Goal: Information Seeking & Learning: Learn about a topic

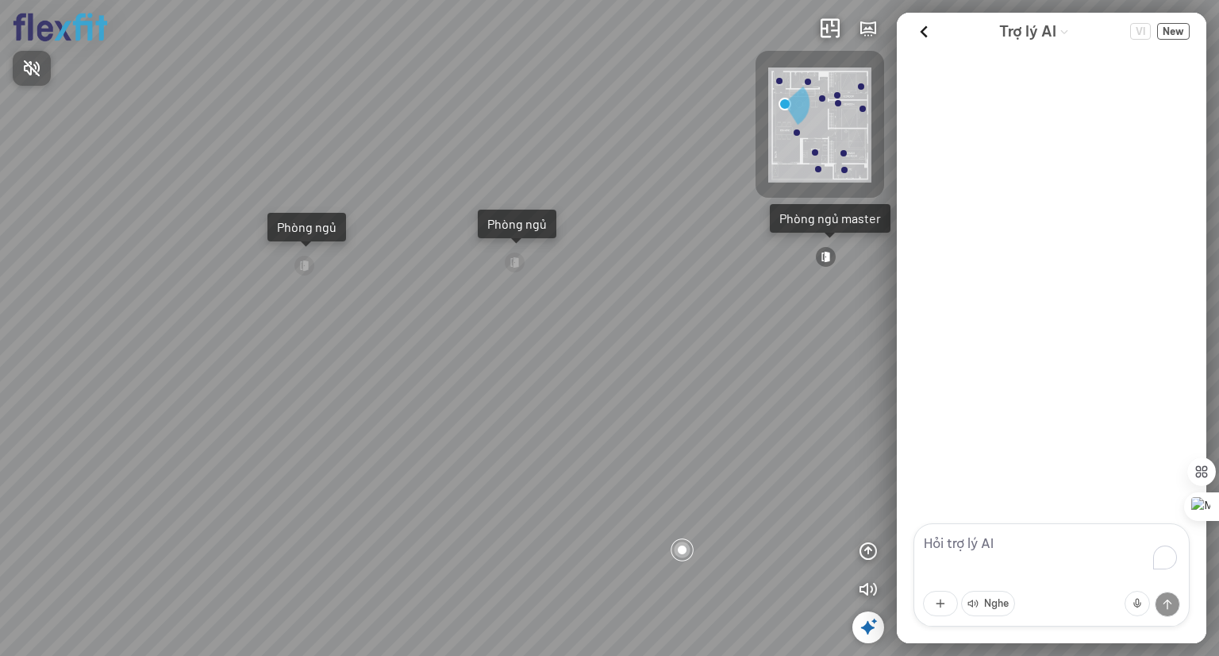
scroll to position [2026, 0]
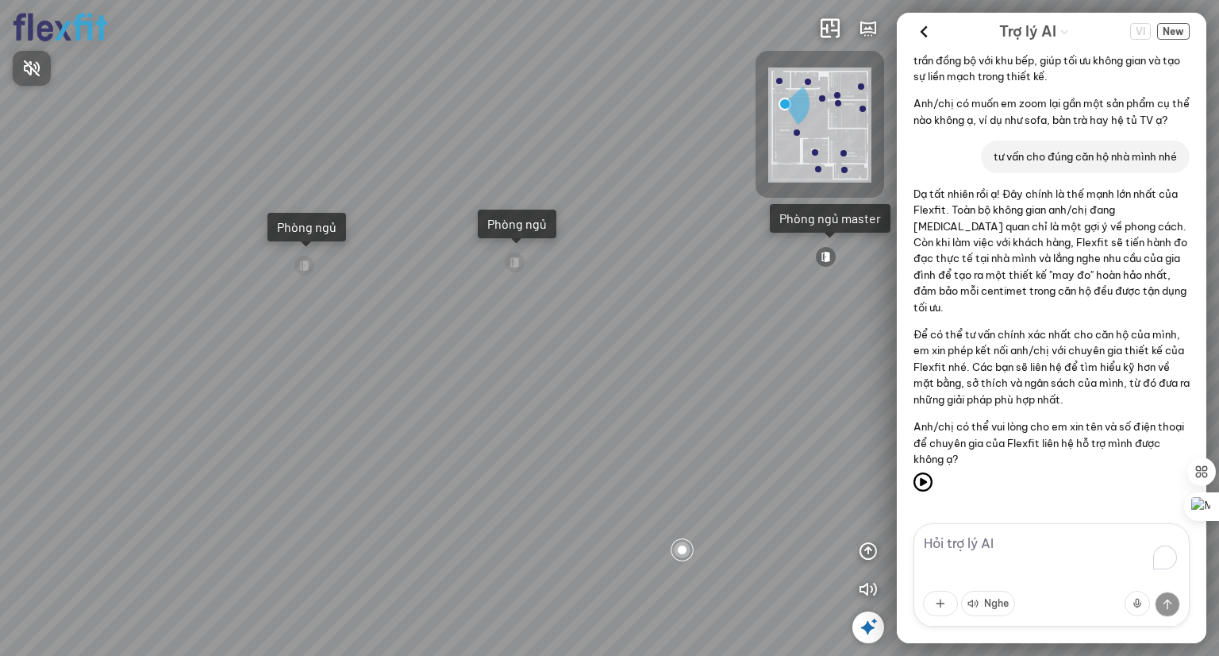
click at [1181, 31] on div at bounding box center [609, 328] width 1219 height 656
click at [1173, 28] on span "New" at bounding box center [1173, 31] width 33 height 17
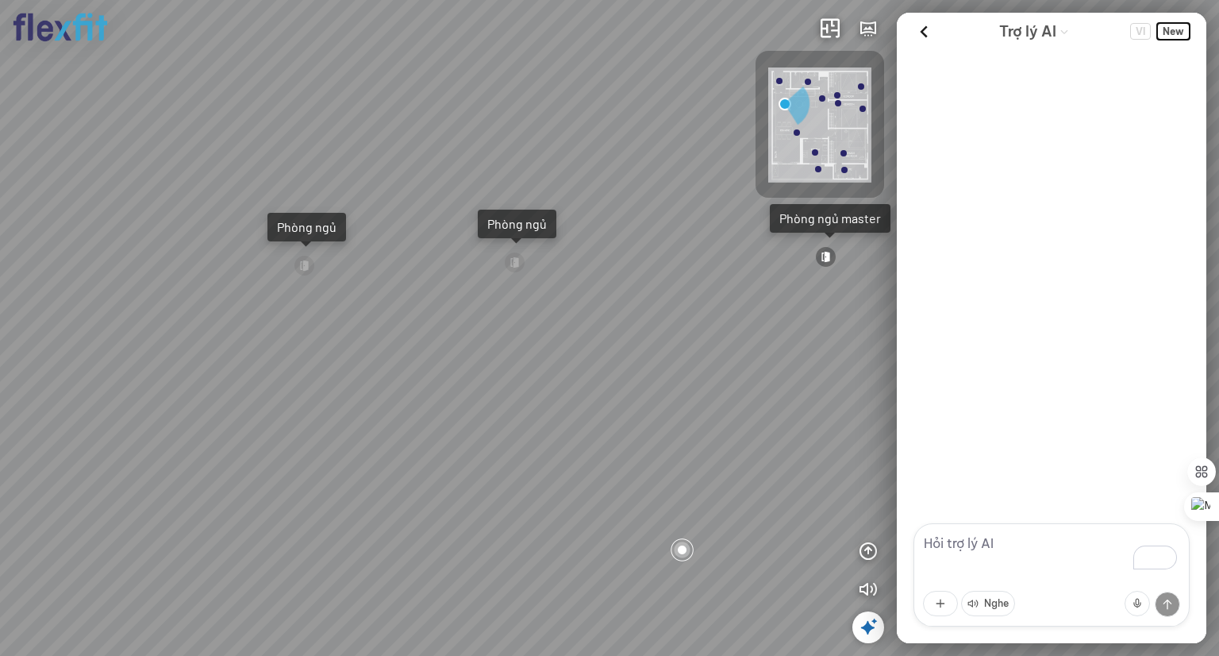
scroll to position [0, 0]
click at [1006, 538] on textarea "To enrich screen reader interactions, please activate Accessibility in Grammarl…" at bounding box center [1052, 574] width 276 height 103
type textarea "tư vấn căn hộ 75m2"
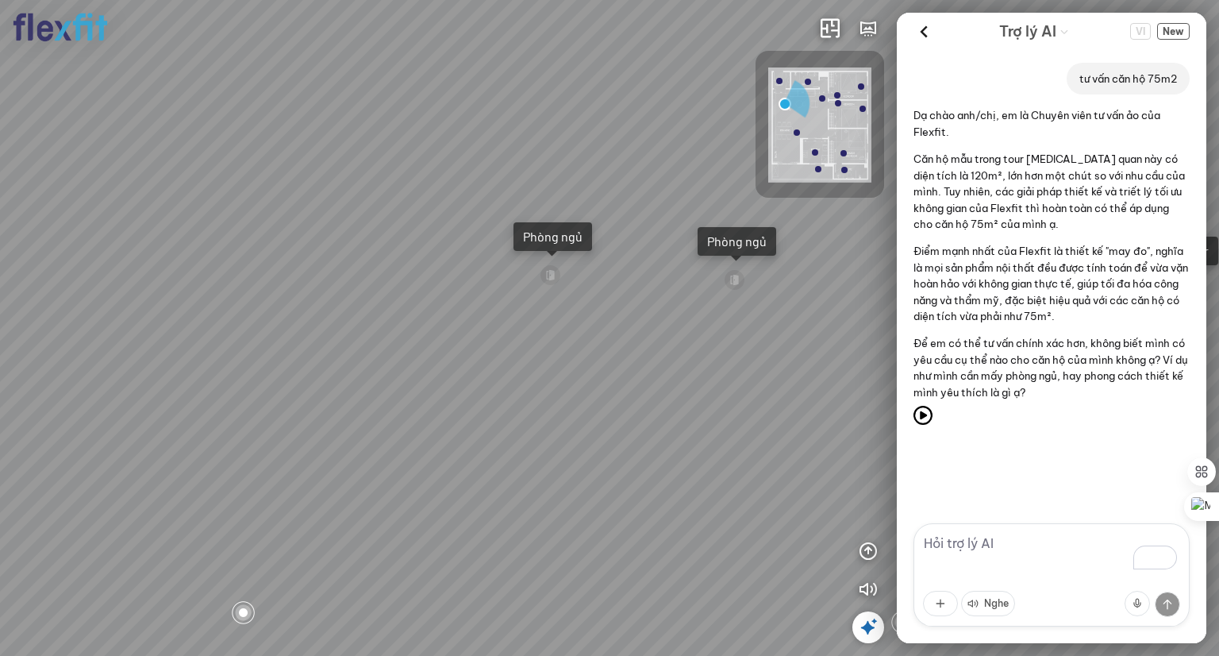
drag, startPoint x: 518, startPoint y: 273, endPoint x: 649, endPoint y: 282, distance: 131.3
click at [647, 283] on div "Ban công Bếp Phòng ngủ master Phòng ngủ Phòng ngủ" at bounding box center [609, 328] width 1219 height 656
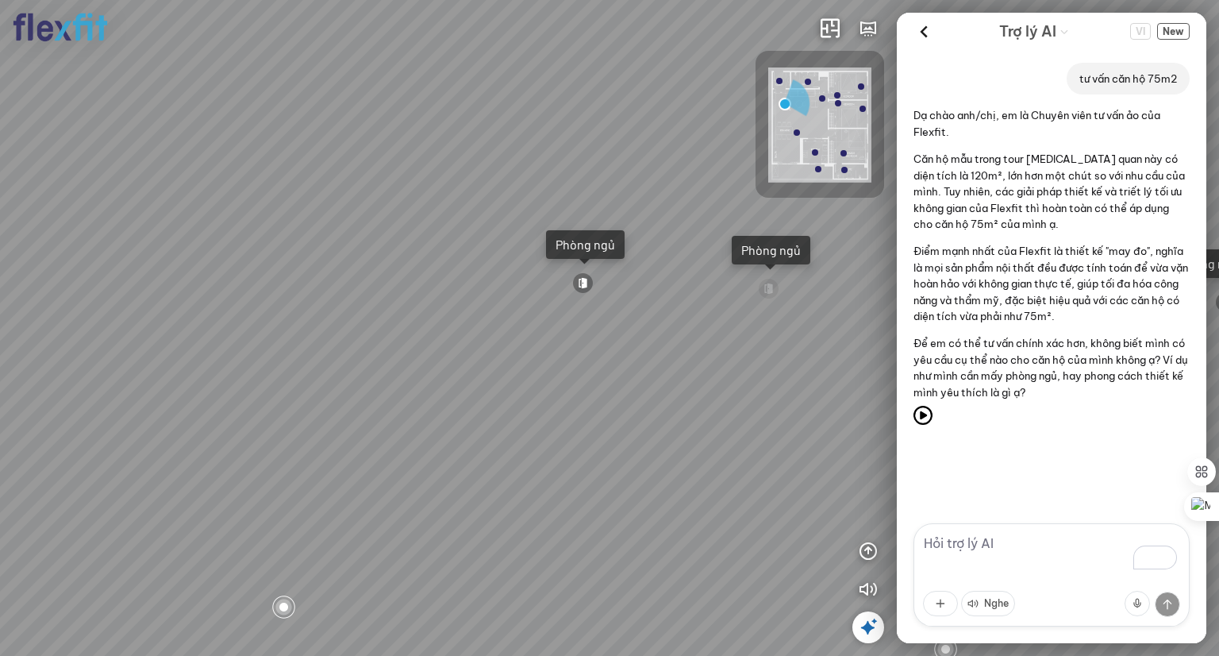
click at [582, 271] on div "Ban công Bếp Phòng ngủ master Phòng ngủ Phòng ngủ" at bounding box center [609, 328] width 1219 height 656
click at [587, 261] on div at bounding box center [585, 264] width 11 height 11
click at [591, 245] on div at bounding box center [609, 328] width 1219 height 656
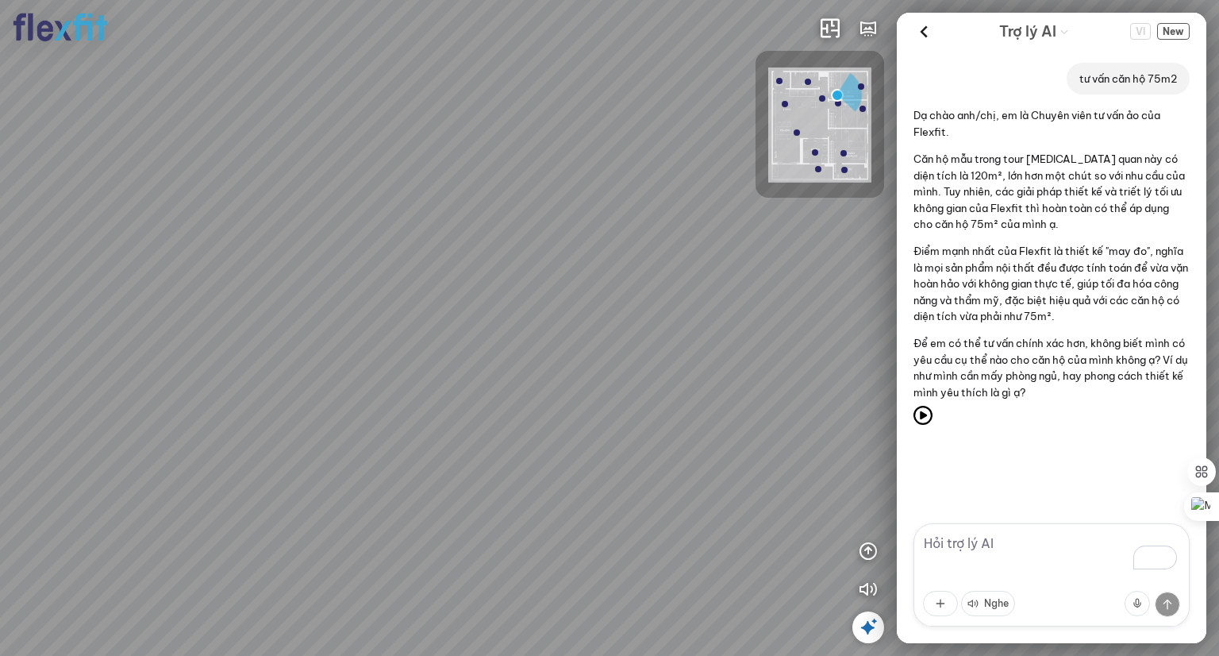
drag, startPoint x: 480, startPoint y: 316, endPoint x: 191, endPoint y: 334, distance: 289.5
click at [191, 334] on div at bounding box center [609, 328] width 1219 height 656
drag, startPoint x: 472, startPoint y: 334, endPoint x: 50, endPoint y: 325, distance: 421.6
click at [50, 325] on div at bounding box center [609, 328] width 1219 height 656
click at [927, 414] on icon at bounding box center [923, 415] width 19 height 19
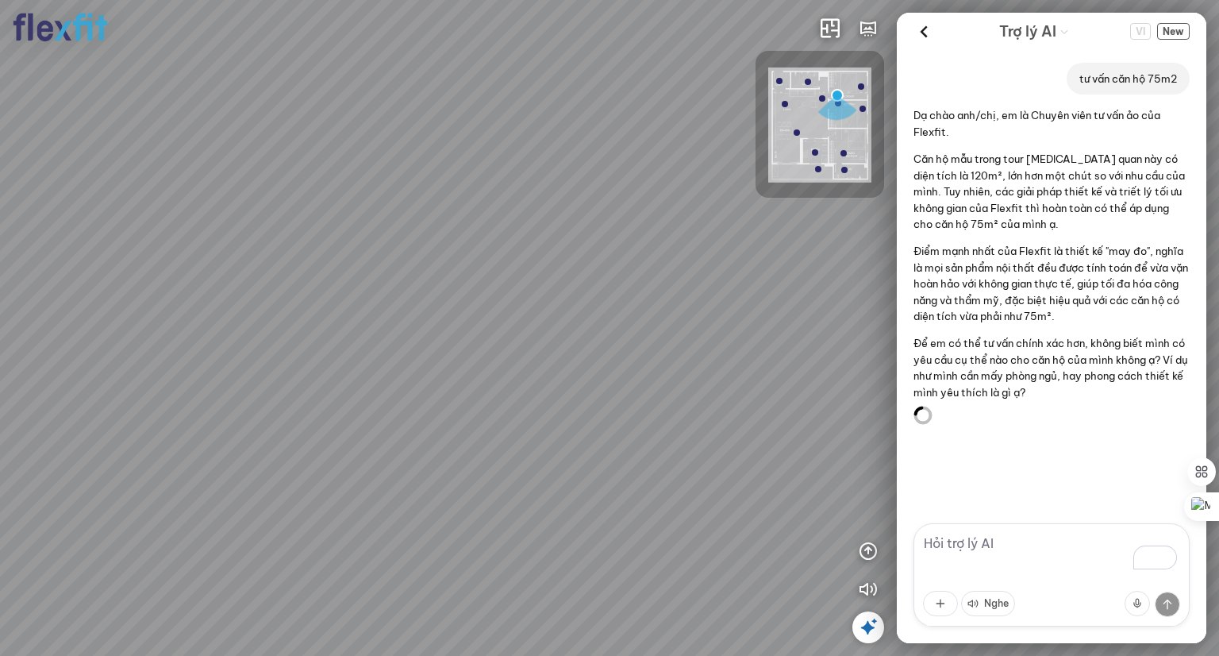
click at [953, 338] on p "Để em có thể tư vấn chính xác hơn, không biết mình có yêu cầu cụ thể nào cho că…" at bounding box center [1052, 367] width 276 height 65
click at [799, 341] on div at bounding box center [609, 328] width 1219 height 656
drag, startPoint x: 200, startPoint y: 221, endPoint x: 670, endPoint y: 298, distance: 476.2
click at [666, 298] on div at bounding box center [609, 328] width 1219 height 656
drag, startPoint x: 476, startPoint y: 249, endPoint x: 485, endPoint y: 249, distance: 9.5
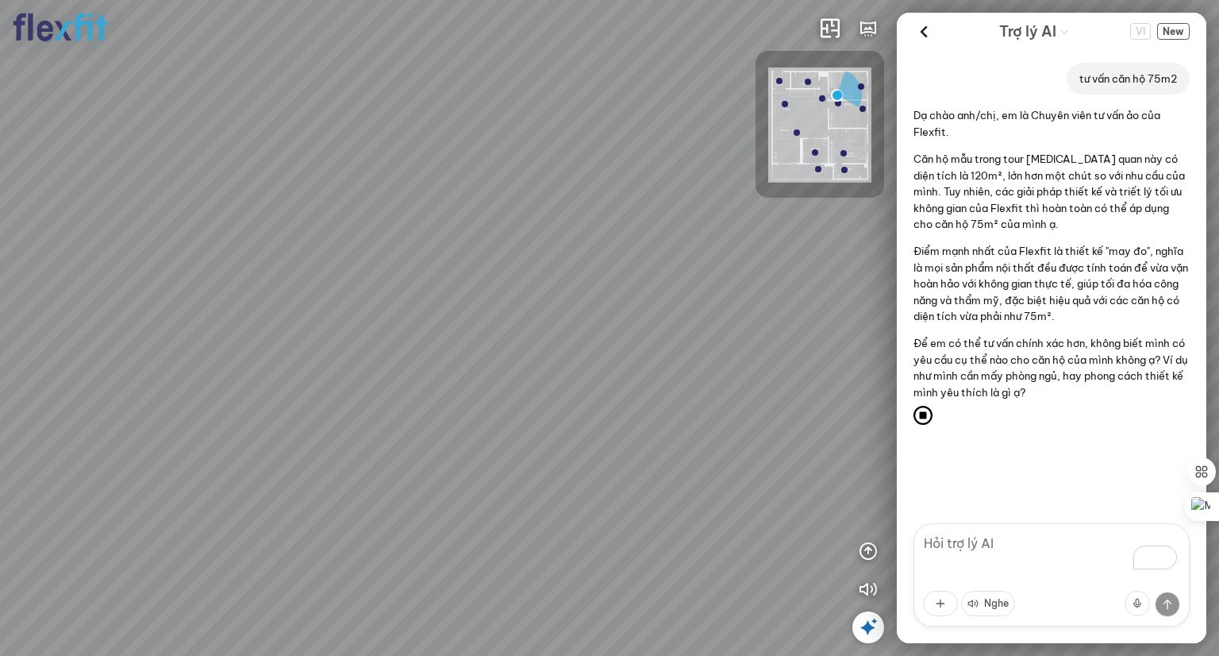
click at [483, 249] on div at bounding box center [609, 328] width 1219 height 656
drag, startPoint x: 337, startPoint y: 252, endPoint x: 349, endPoint y: 148, distance: 103.9
click at [349, 148] on div at bounding box center [609, 328] width 1219 height 656
